Goal: Find specific page/section: Find specific page/section

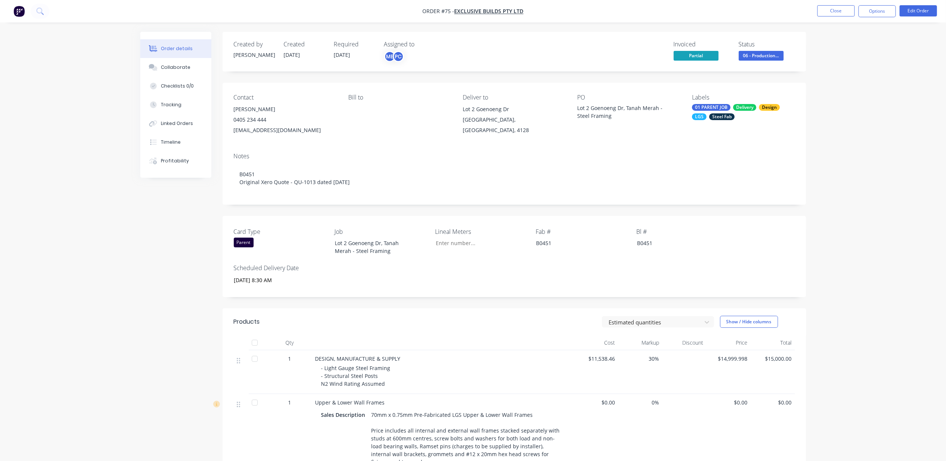
click at [11, 13] on nav "Order #75 - Exclusive Builds Pty Ltd Close Options Edit Order" at bounding box center [473, 11] width 946 height 22
click at [13, 12] on img "button" at bounding box center [18, 11] width 11 height 11
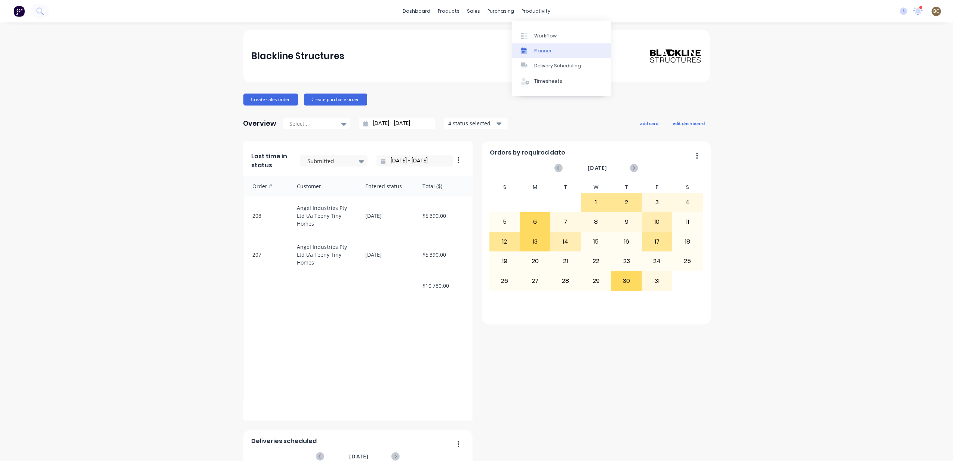
click at [530, 47] on div at bounding box center [526, 50] width 11 height 7
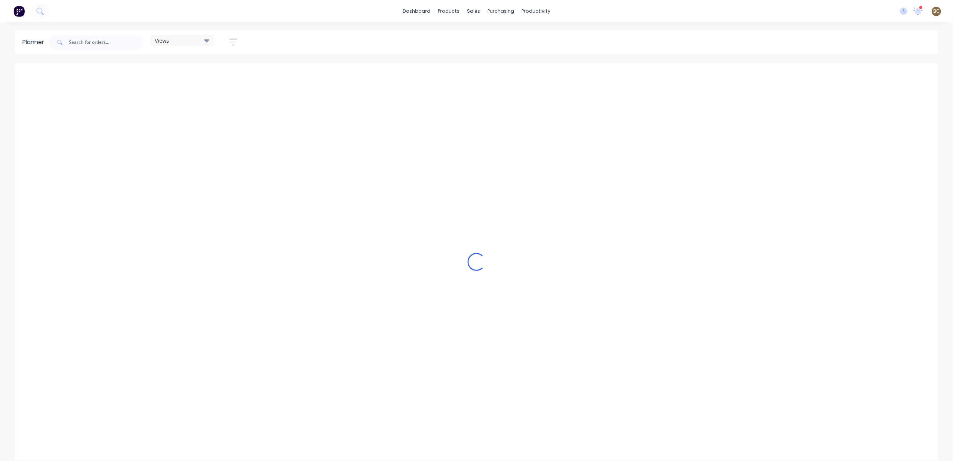
scroll to position [0, 289]
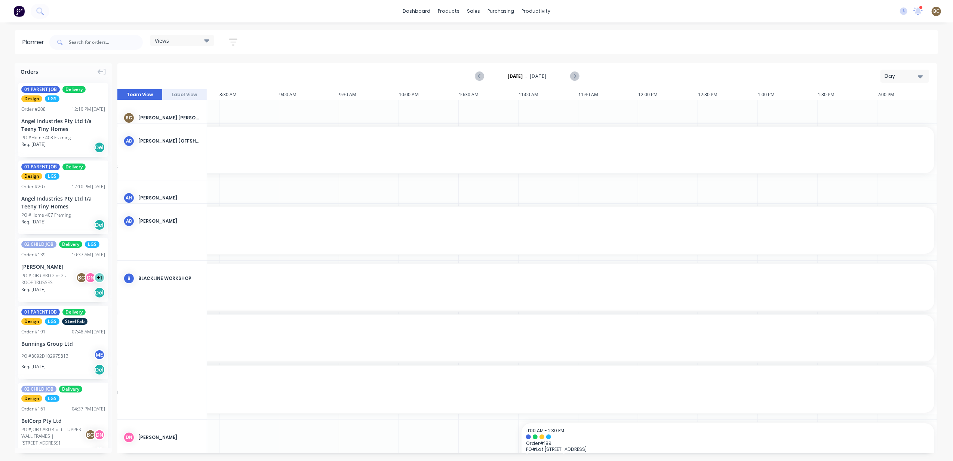
click at [181, 43] on div "Views" at bounding box center [182, 40] width 55 height 7
click at [195, 151] on button "PRODUCTION - DEMI" at bounding box center [196, 154] width 80 height 9
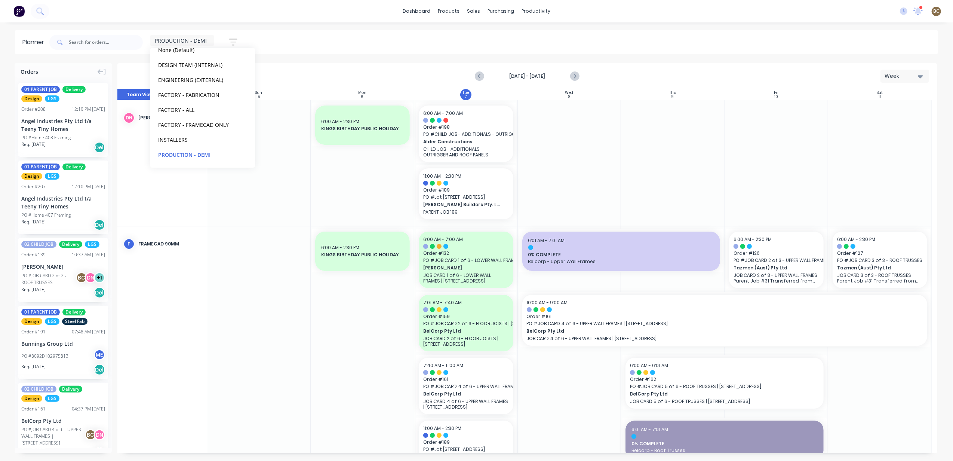
click at [608, 150] on div at bounding box center [570, 163] width 104 height 126
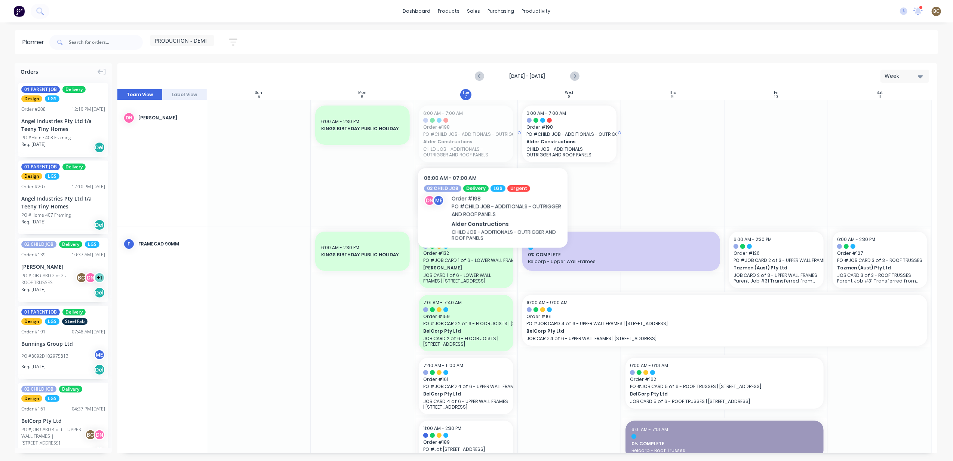
drag, startPoint x: 479, startPoint y: 137, endPoint x: 555, endPoint y: 138, distance: 75.9
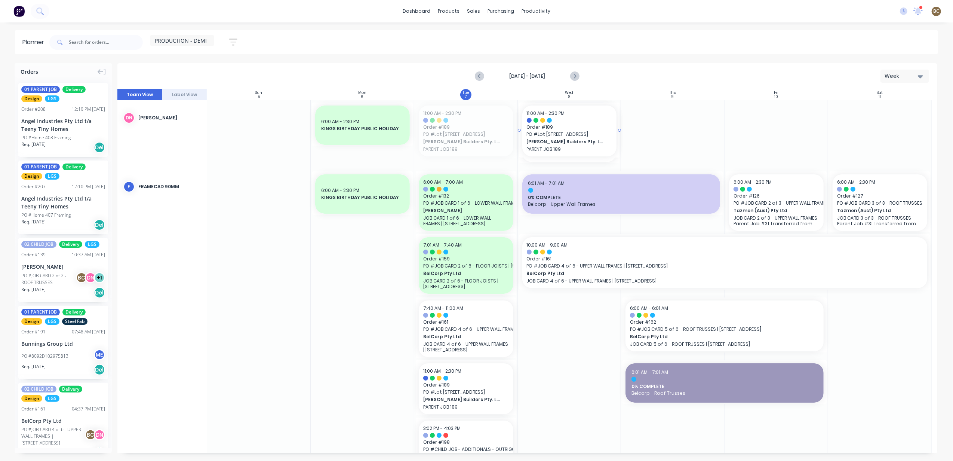
drag, startPoint x: 488, startPoint y: 136, endPoint x: 554, endPoint y: 135, distance: 66.6
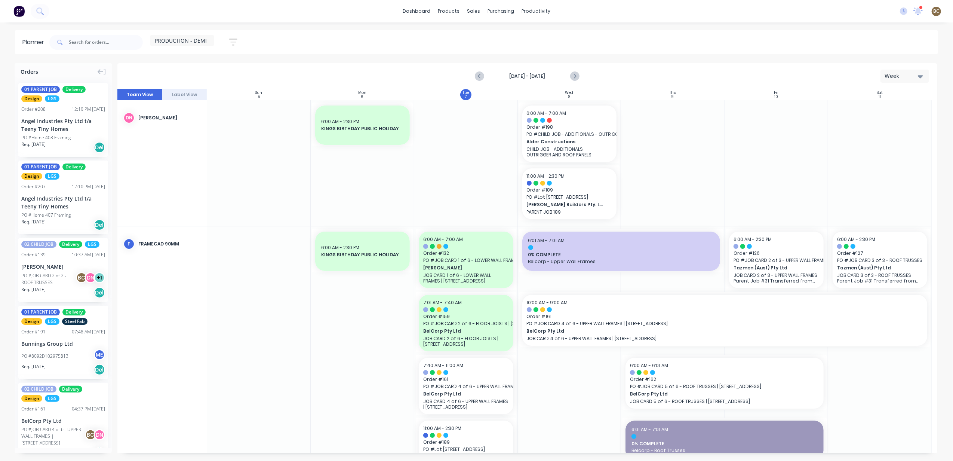
click at [499, 182] on div at bounding box center [466, 163] width 104 height 126
